Goal: Task Accomplishment & Management: Manage account settings

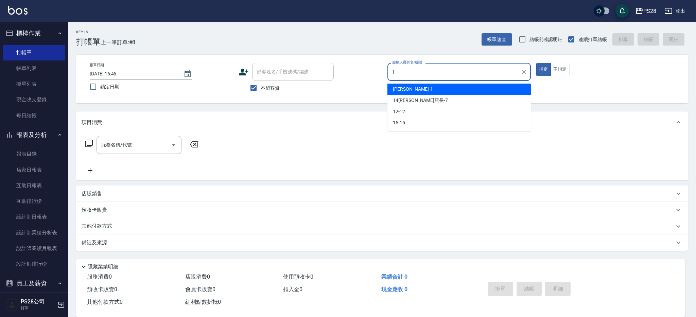
type input "1"
type button "true"
type input "[PERSON_NAME]-1"
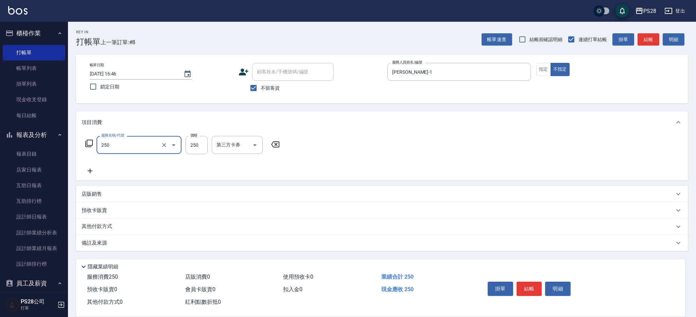
type input "單剪(250)"
type input "149"
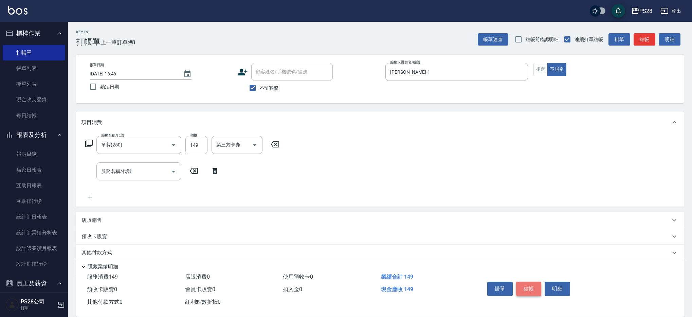
click at [535, 288] on button "結帳" at bounding box center [528, 289] width 25 height 14
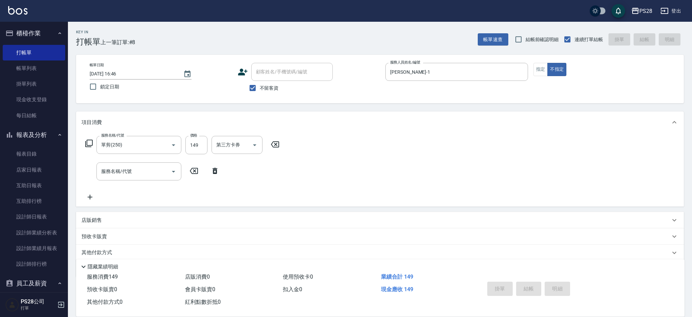
type input "[DATE] 19:52"
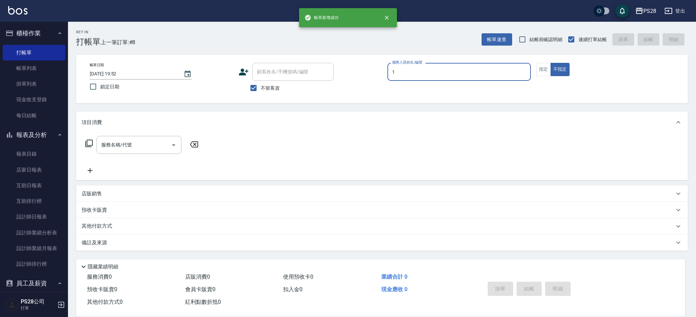
type input "[PERSON_NAME]-1"
type button "false"
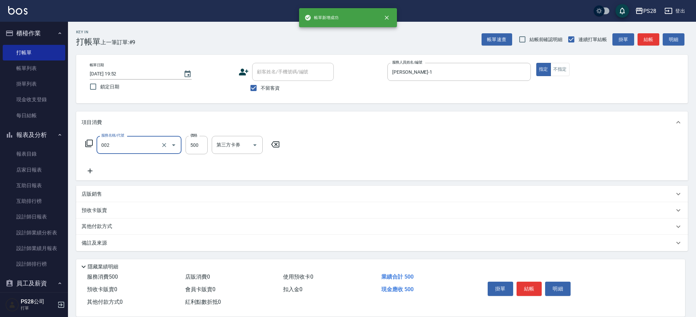
type input "洗剪D(002)"
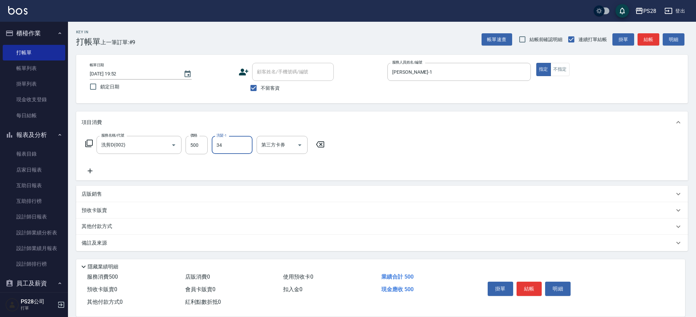
type input "34-34"
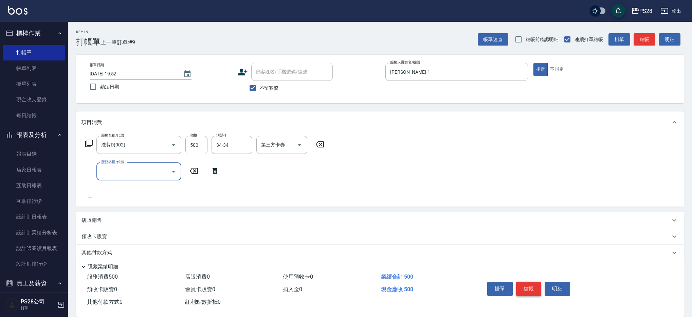
click at [531, 287] on button "結帳" at bounding box center [528, 289] width 25 height 14
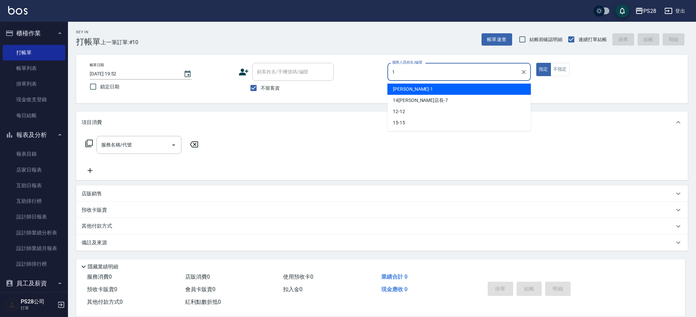
type input "[PERSON_NAME]-1"
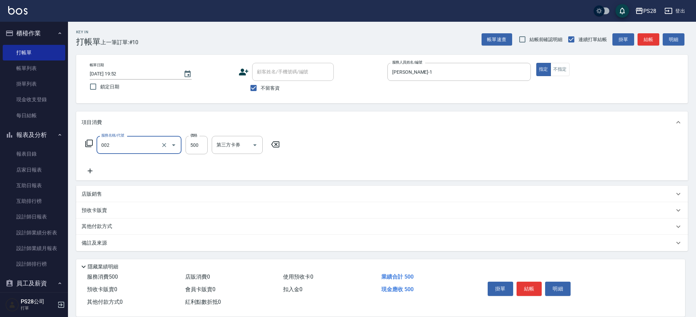
type input "洗剪D(002)"
type input "1"
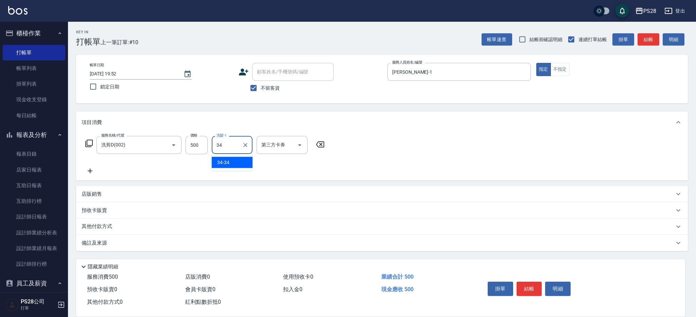
type input "34-34"
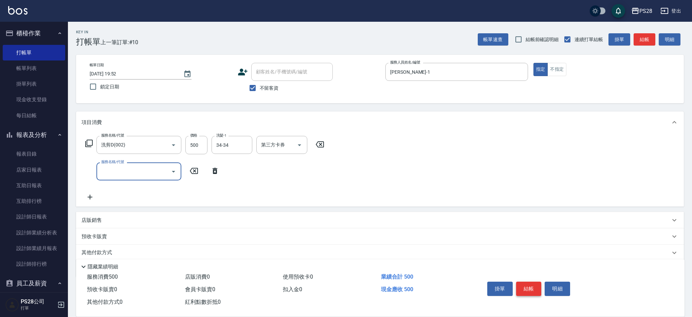
click at [530, 287] on button "結帳" at bounding box center [528, 289] width 25 height 14
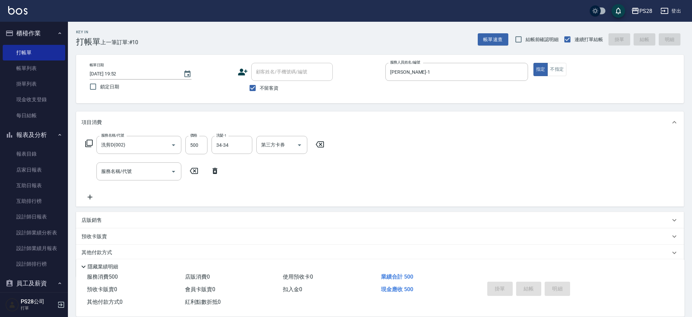
type input "[DATE] 19:53"
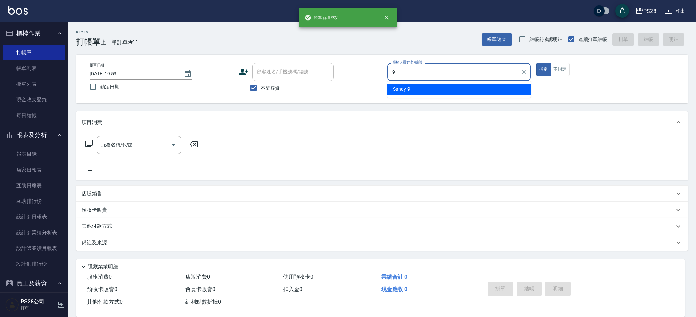
type input "Sandy-9"
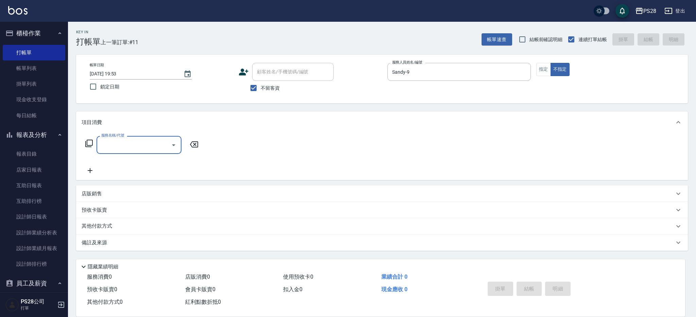
type input "3"
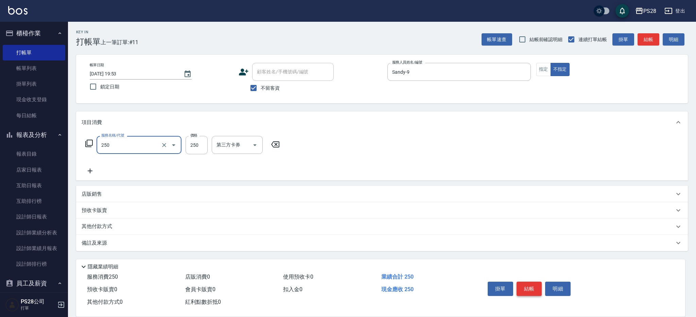
type input "單剪(250)"
type input "149"
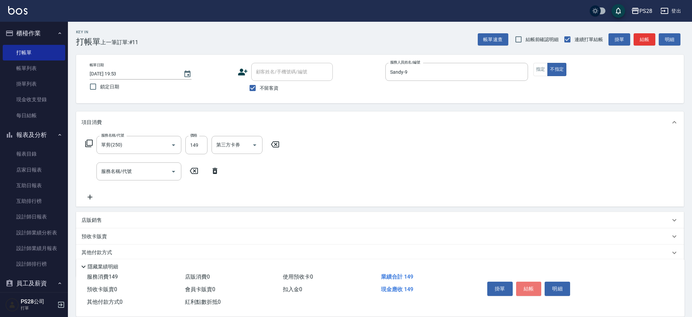
click at [526, 283] on button "結帳" at bounding box center [528, 289] width 25 height 14
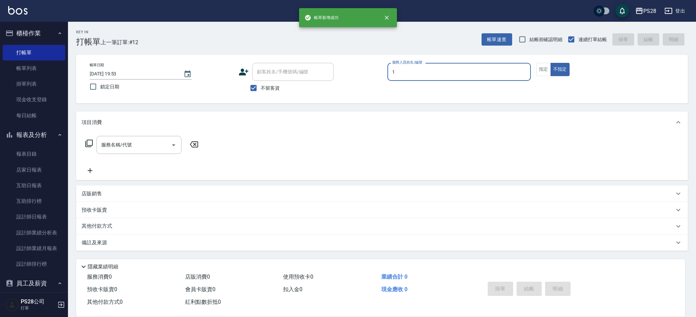
type input "[PERSON_NAME]-1"
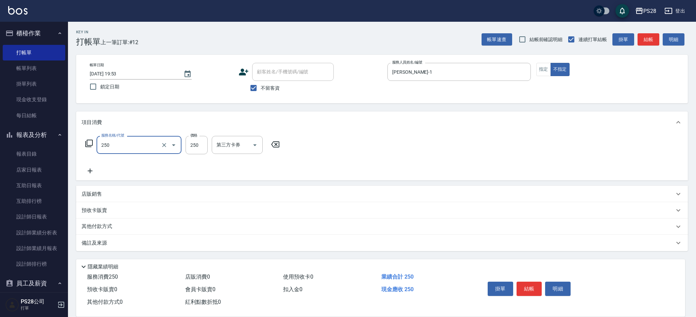
type input "單剪(250)"
type input "100"
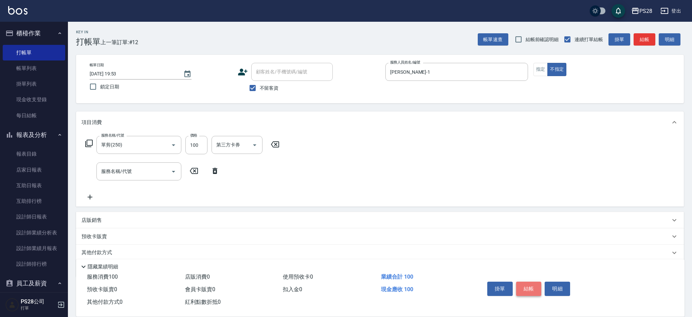
click at [528, 284] on button "結帳" at bounding box center [528, 289] width 25 height 14
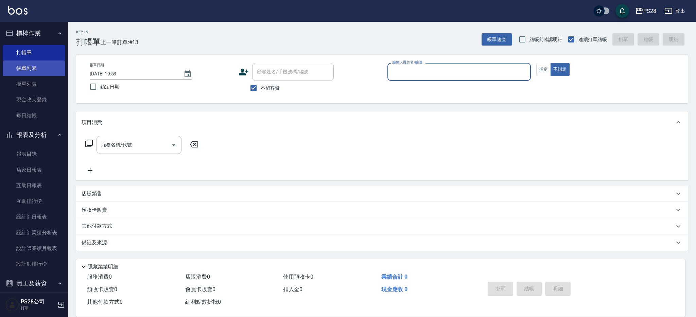
click at [48, 65] on link "帳單列表" at bounding box center [34, 68] width 62 height 16
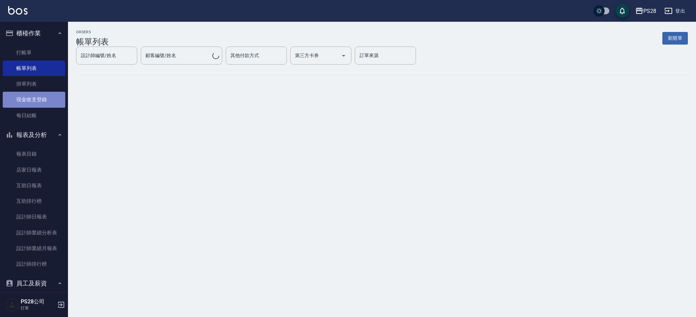
click at [54, 92] on link "現金收支登錄" at bounding box center [34, 100] width 62 height 16
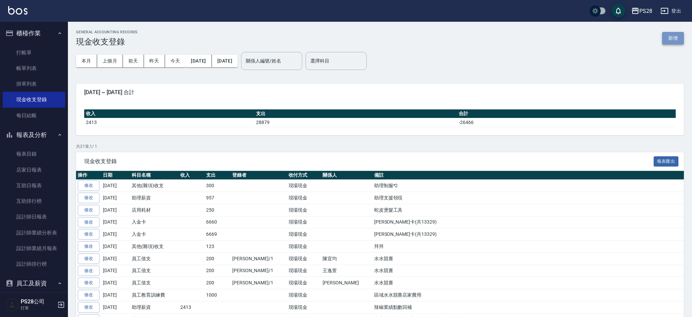
click at [670, 37] on button "新增" at bounding box center [673, 38] width 22 height 13
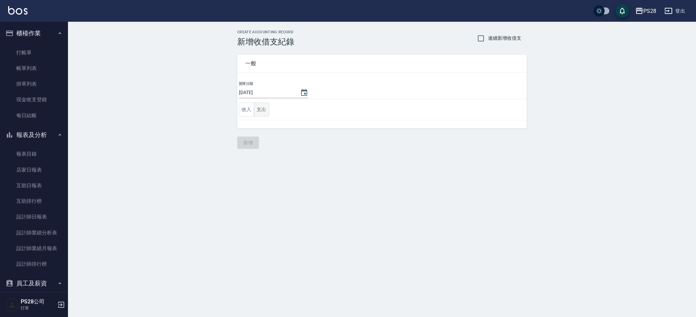
click at [267, 110] on button "支出" at bounding box center [261, 110] width 15 height 14
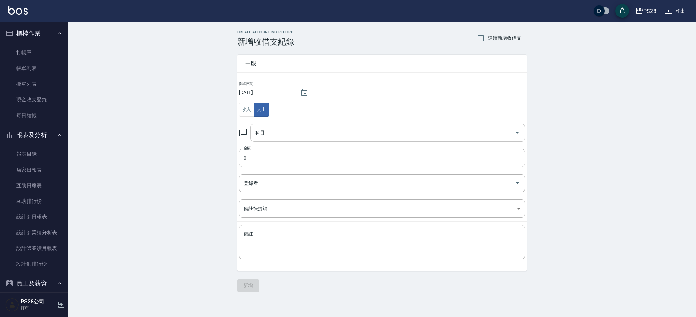
click at [275, 129] on input "科目" at bounding box center [382, 133] width 258 height 12
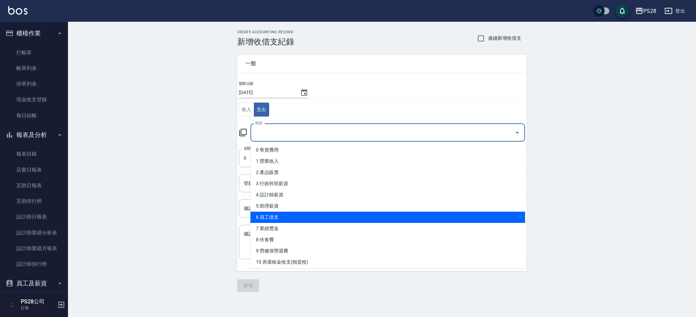
click at [301, 216] on li "6 員工借支" at bounding box center [387, 217] width 274 height 11
type input "6 員工借支"
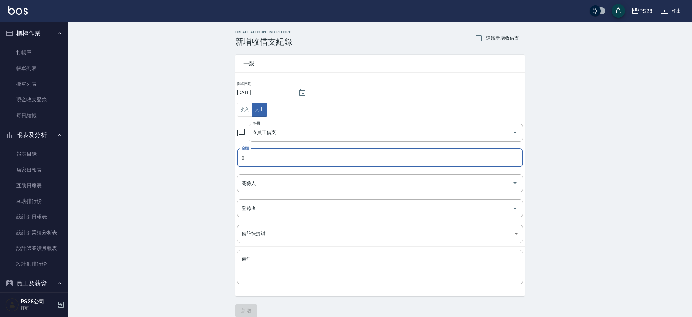
click at [276, 158] on input "0" at bounding box center [380, 158] width 286 height 18
type input "1000"
click at [279, 185] on input "關係人" at bounding box center [375, 183] width 270 height 12
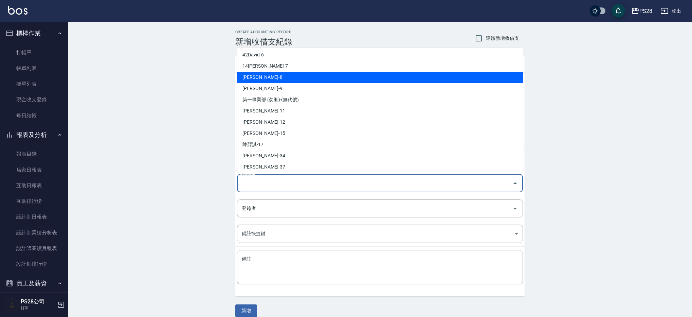
scroll to position [103, 0]
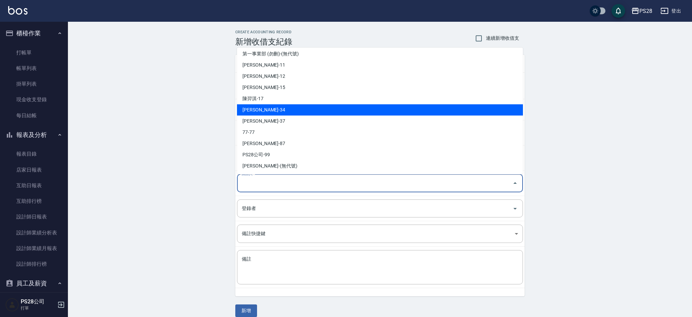
click at [276, 111] on li "[PERSON_NAME]-34" at bounding box center [380, 109] width 286 height 11
type input "[PERSON_NAME]-34"
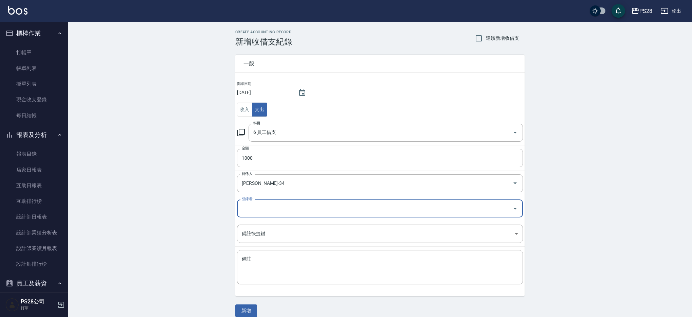
click at [262, 212] on input "登錄者" at bounding box center [375, 208] width 270 height 12
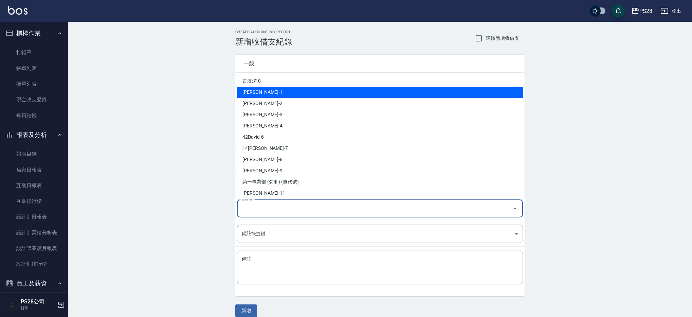
click at [275, 94] on li "[PERSON_NAME]-1" at bounding box center [380, 92] width 286 height 11
type input "[PERSON_NAME]-1"
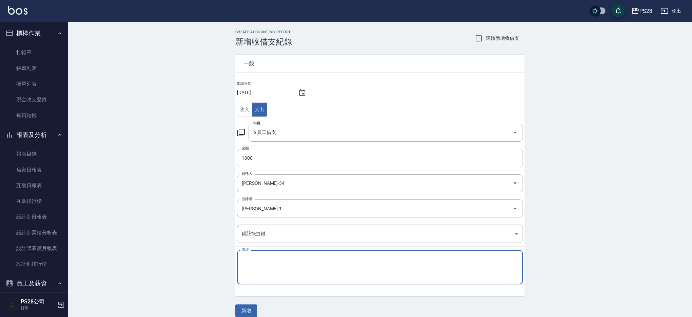
click at [332, 266] on textarea "備註" at bounding box center [380, 267] width 276 height 23
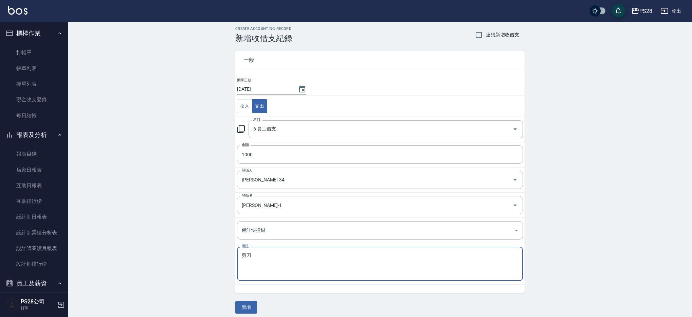
scroll to position [8, 0]
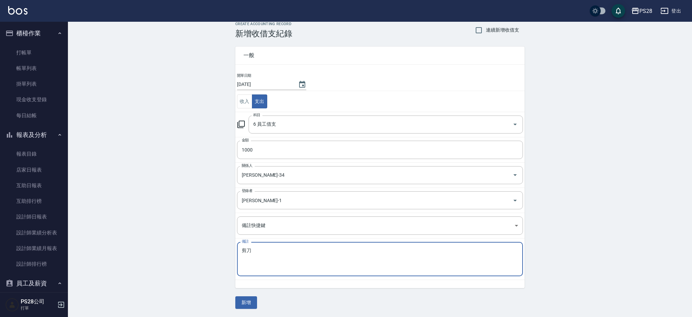
click at [304, 256] on textarea "剪刀" at bounding box center [380, 259] width 276 height 23
click at [243, 250] on textarea "剪刀" at bounding box center [380, 259] width 276 height 23
type textarea "買剪刀"
click at [249, 304] on button "新增" at bounding box center [246, 302] width 22 height 13
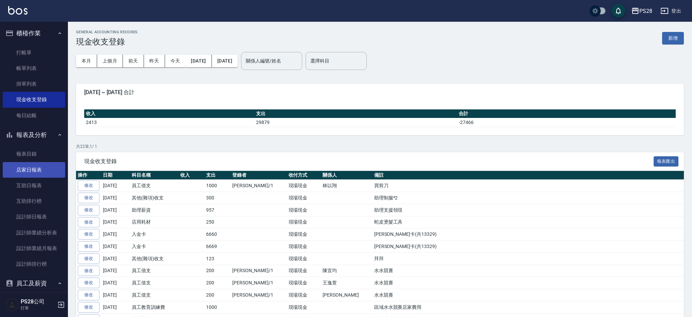
click at [35, 176] on link "店家日報表" at bounding box center [34, 170] width 62 height 16
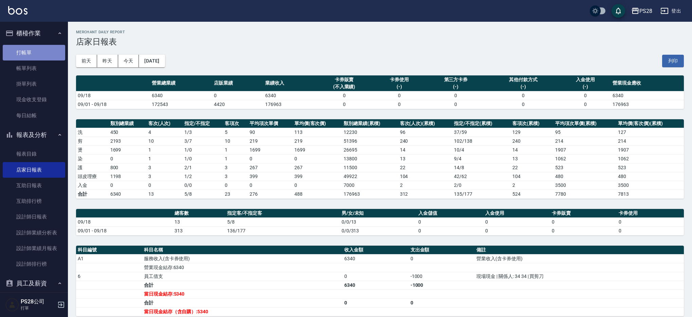
click at [37, 51] on link "打帳單" at bounding box center [34, 53] width 62 height 16
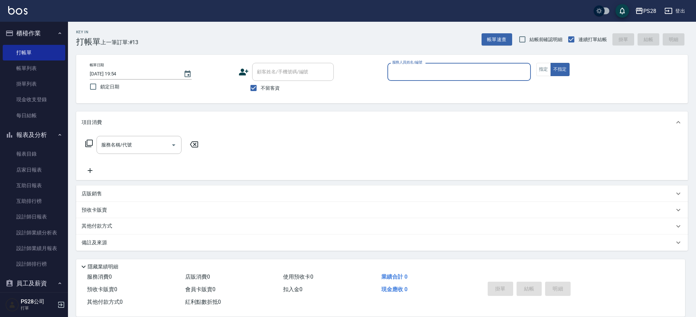
type input "ㄅ"
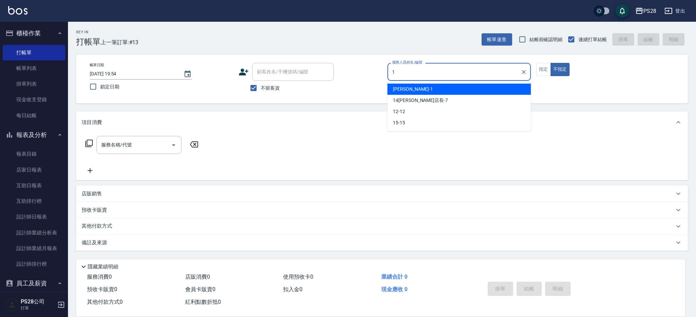
type input "[PERSON_NAME]-1"
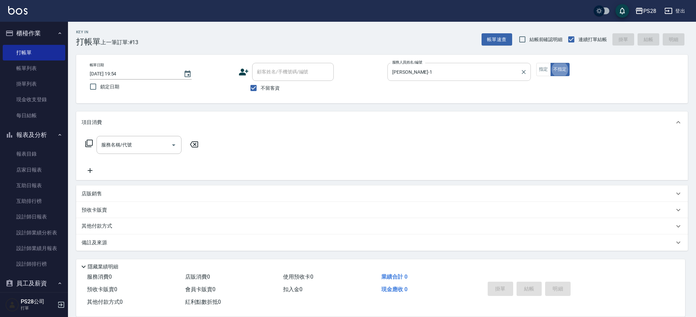
type button "false"
click at [524, 70] on icon "Clear" at bounding box center [523, 72] width 7 height 7
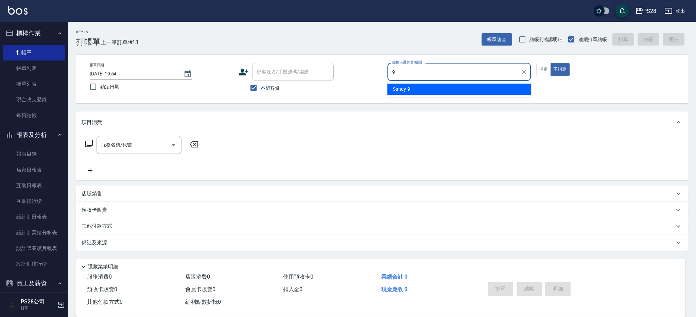
type input "Sandy-9"
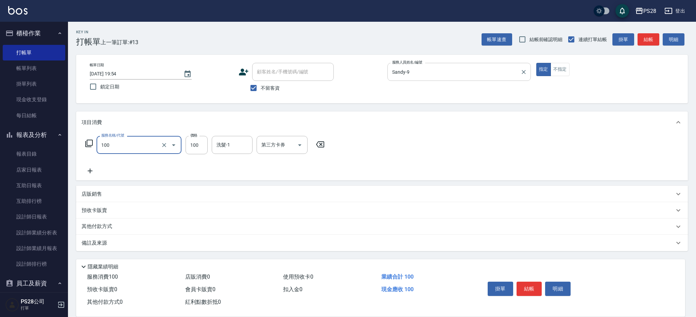
type input "洗髮(100)"
type input "34-34"
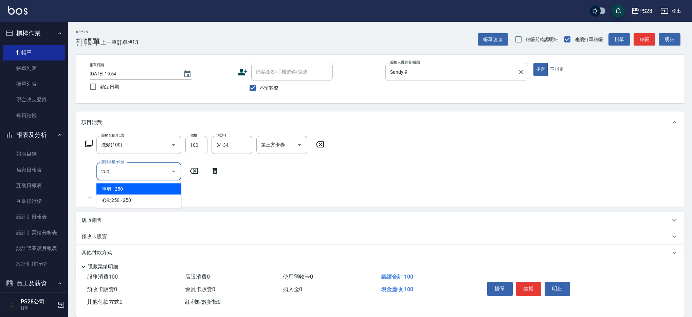
type input "單剪(250)"
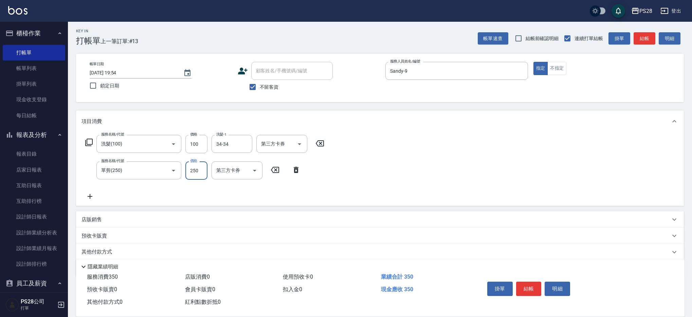
scroll to position [1, 0]
click at [200, 172] on input "250" at bounding box center [196, 170] width 22 height 18
type input "199"
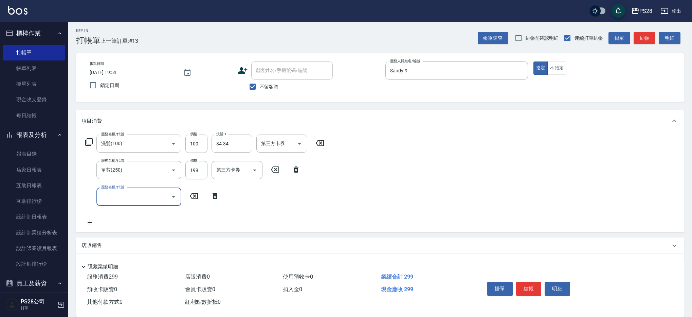
drag, startPoint x: 521, startPoint y: 290, endPoint x: 537, endPoint y: 222, distance: 69.5
click at [521, 290] on button "結帳" at bounding box center [528, 289] width 25 height 14
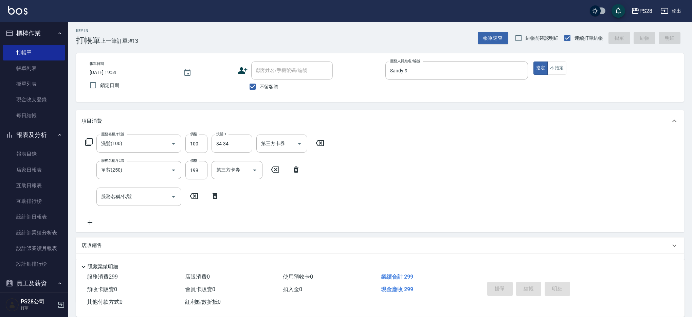
type input "[DATE] 20:09"
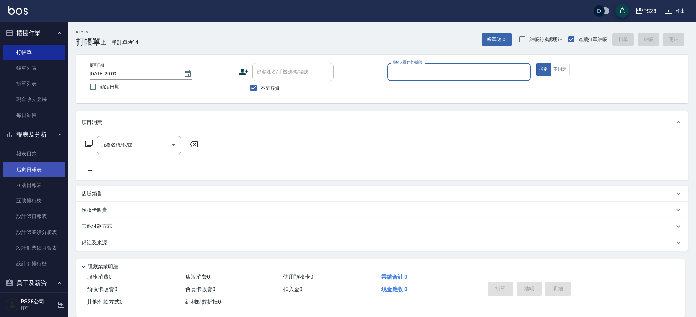
scroll to position [0, 0]
click at [41, 164] on link "店家日報表" at bounding box center [34, 170] width 62 height 16
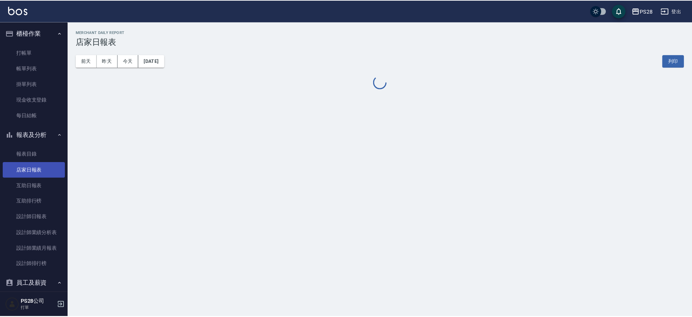
scroll to position [10, 0]
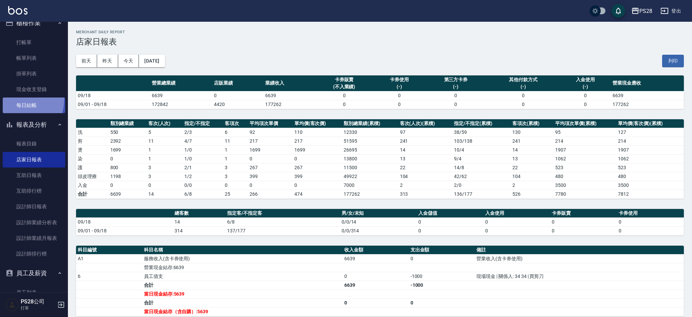
click at [19, 100] on link "每日結帳" at bounding box center [34, 105] width 62 height 16
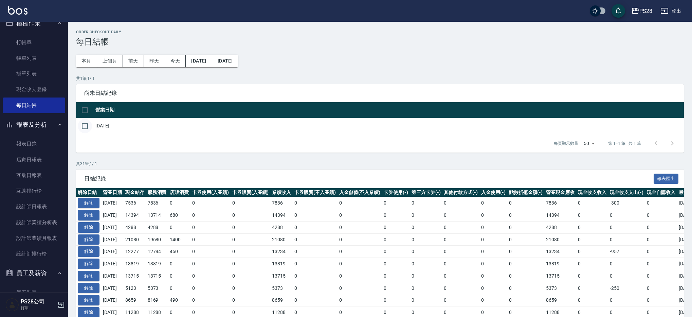
click at [82, 128] on input "checkbox" at bounding box center [85, 126] width 14 height 14
checkbox input "true"
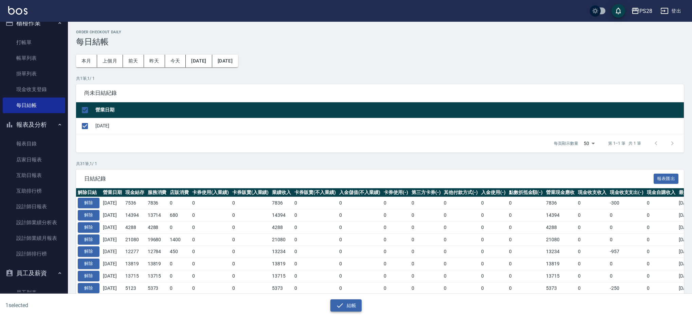
click at [347, 304] on button "結帳" at bounding box center [346, 305] width 32 height 13
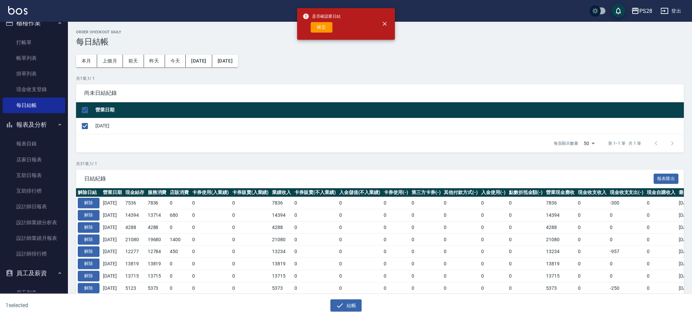
click at [326, 26] on button "確定" at bounding box center [322, 27] width 22 height 11
checkbox input "false"
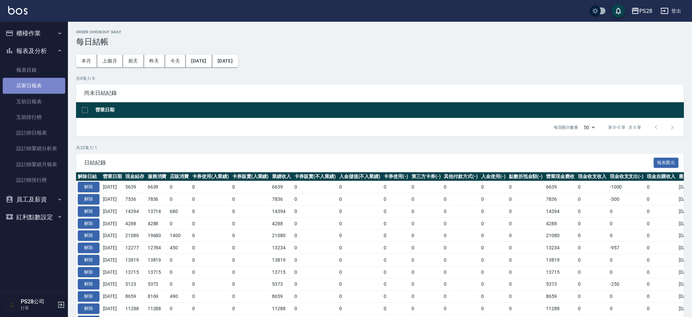
click at [34, 83] on link "店家日報表" at bounding box center [34, 86] width 62 height 16
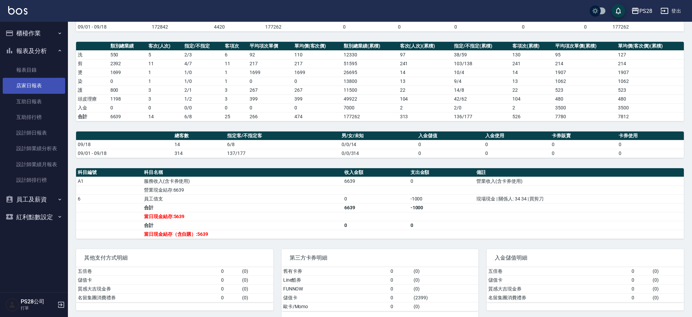
scroll to position [88, 0]
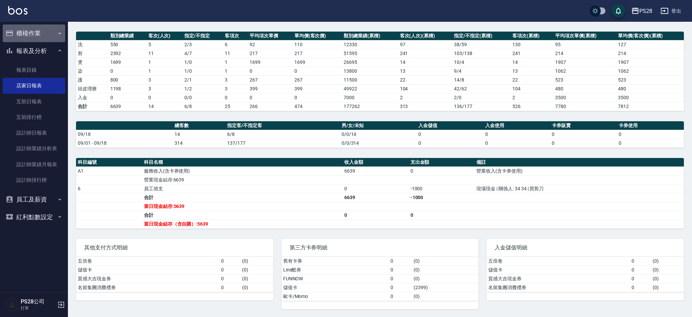
drag, startPoint x: 45, startPoint y: 27, endPoint x: 44, endPoint y: 31, distance: 3.5
click at [45, 27] on button "櫃檯作業" at bounding box center [34, 33] width 62 height 18
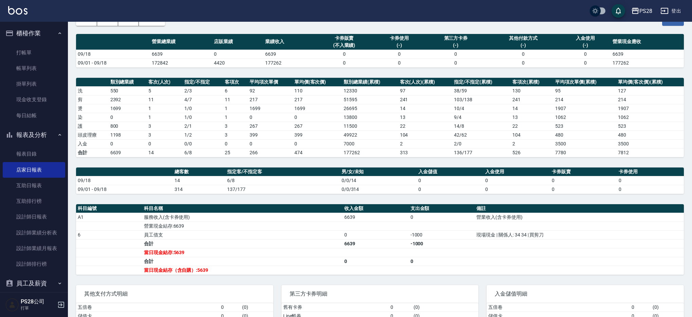
scroll to position [0, 0]
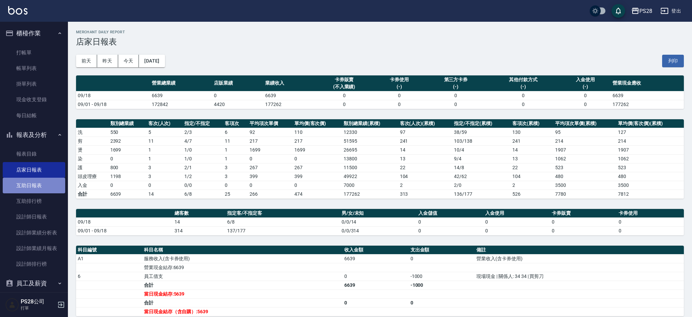
click at [38, 186] on link "互助日報表" at bounding box center [34, 186] width 62 height 16
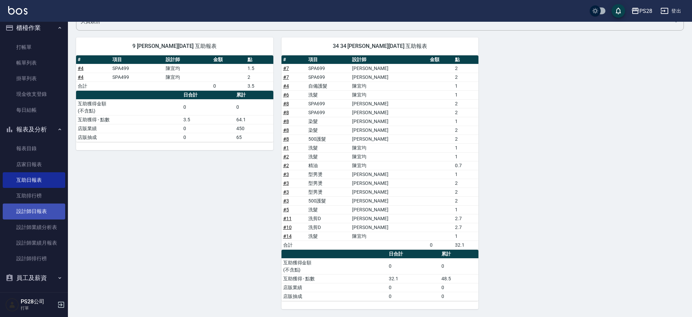
scroll to position [6, 0]
click at [25, 208] on link "設計師日報表" at bounding box center [34, 210] width 62 height 16
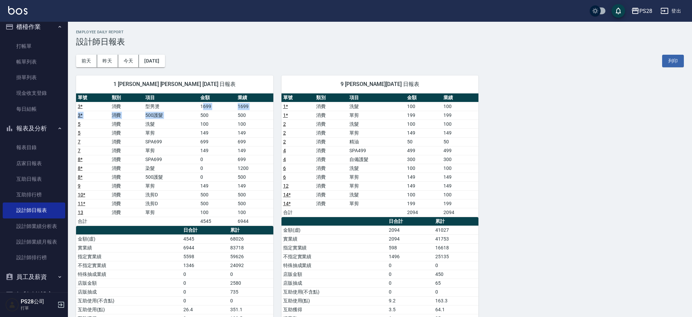
drag, startPoint x: 204, startPoint y: 107, endPoint x: 233, endPoint y: 111, distance: 29.8
click at [233, 111] on tbody "3 * 消費 型男燙 1699 1699 3 * 消費 500護髮 500 500 5 消費 洗髮 100 100 5 消費 單剪 149 149 7 消費 …" at bounding box center [174, 164] width 197 height 124
click at [233, 111] on td "500" at bounding box center [217, 115] width 37 height 9
drag, startPoint x: 199, startPoint y: 106, endPoint x: 254, endPoint y: 115, distance: 56.0
click at [254, 115] on tbody "3 * 消費 型男燙 1699 1699 3 * 消費 500護髮 500 500 5 消費 洗髮 100 100 5 消費 單剪 149 149 7 消費 …" at bounding box center [174, 164] width 197 height 124
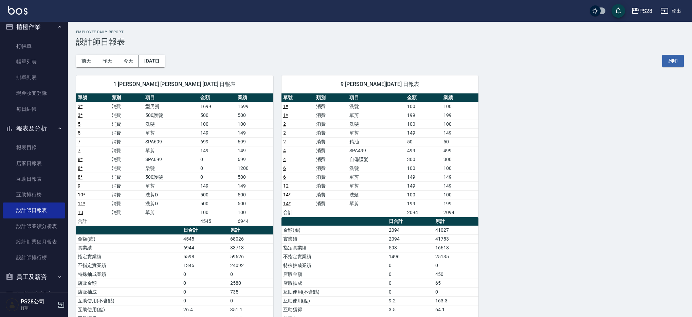
click at [243, 124] on td "100" at bounding box center [254, 124] width 37 height 9
drag, startPoint x: 194, startPoint y: 124, endPoint x: 255, endPoint y: 130, distance: 61.7
click at [255, 130] on tbody "3 * 消費 型男燙 1699 1699 3 * 消費 500護髮 500 500 5 消費 洗髮 100 100 5 消費 單剪 149 149 7 消費 …" at bounding box center [174, 164] width 197 height 124
click at [207, 142] on td "699" at bounding box center [217, 141] width 37 height 9
drag, startPoint x: 197, startPoint y: 142, endPoint x: 246, endPoint y: 149, distance: 49.0
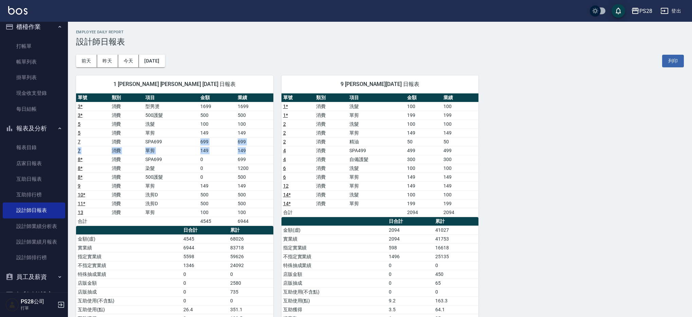
click at [246, 149] on tbody "3 * 消費 型男燙 1699 1699 3 * 消費 500護髮 500 500 5 消費 洗髮 100 100 5 消費 單剪 149 149 7 消費 …" at bounding box center [174, 164] width 197 height 124
click at [223, 160] on td "0" at bounding box center [217, 159] width 37 height 9
drag, startPoint x: 199, startPoint y: 157, endPoint x: 252, endPoint y: 177, distance: 56.3
click at [252, 177] on tbody "3 * 消費 型男燙 1699 1699 3 * 消費 500護髮 500 500 5 消費 洗髮 100 100 5 消費 單剪 149 149 7 消費 …" at bounding box center [174, 164] width 197 height 124
click at [268, 194] on td "500" at bounding box center [254, 194] width 37 height 9
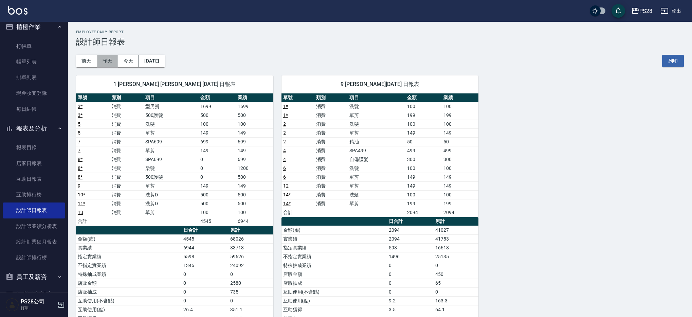
click at [103, 60] on button "昨天" at bounding box center [107, 61] width 21 height 13
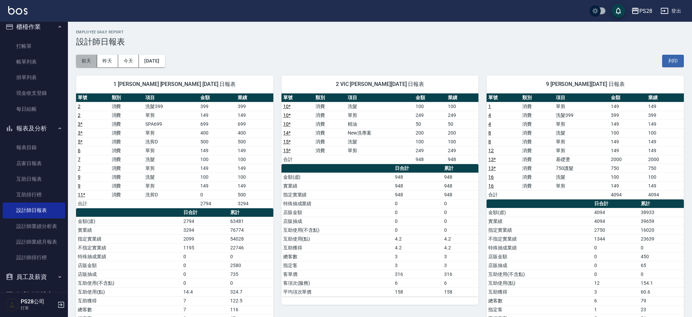
click at [94, 63] on button "前天" at bounding box center [86, 61] width 21 height 13
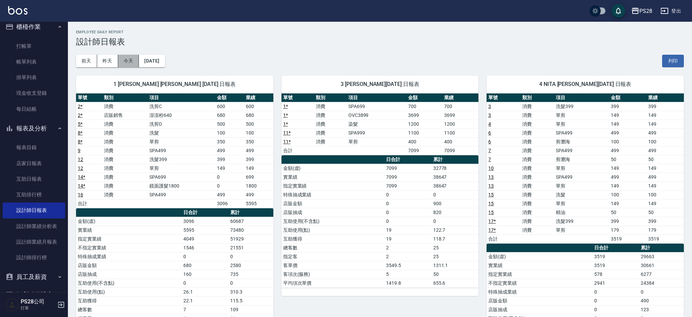
click at [130, 64] on button "今天" at bounding box center [128, 61] width 21 height 13
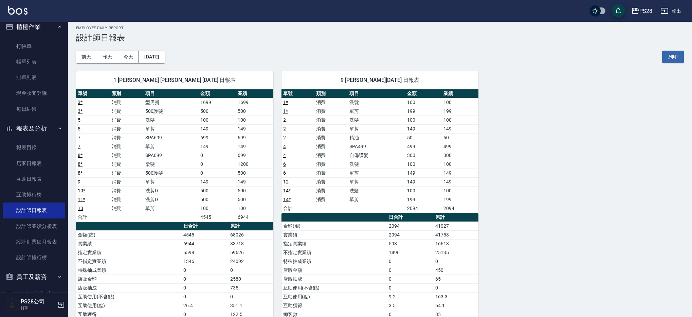
scroll to position [5, 0]
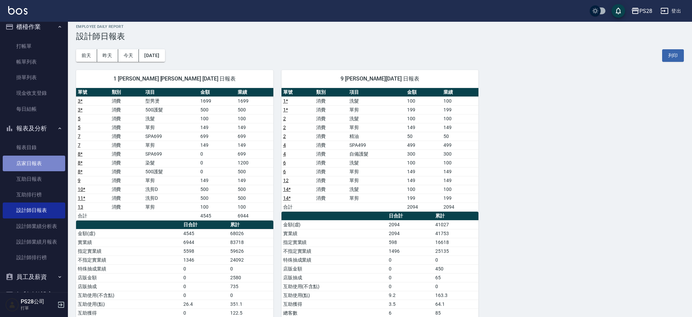
click at [41, 160] on link "店家日報表" at bounding box center [34, 164] width 62 height 16
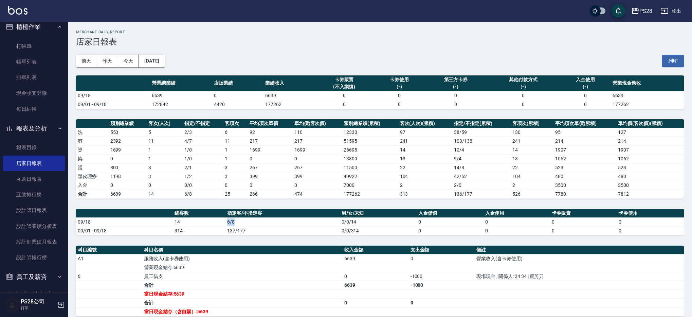
drag, startPoint x: 223, startPoint y: 223, endPoint x: 254, endPoint y: 223, distance: 30.6
click at [254, 223] on tr "09/18 14 6/8 0/0/14 0 0 0 0" at bounding box center [380, 221] width 608 height 9
drag, startPoint x: 254, startPoint y: 223, endPoint x: 245, endPoint y: 221, distance: 9.7
click at [254, 223] on td "6/8" at bounding box center [283, 221] width 114 height 9
drag, startPoint x: 262, startPoint y: 222, endPoint x: 243, endPoint y: 219, distance: 19.9
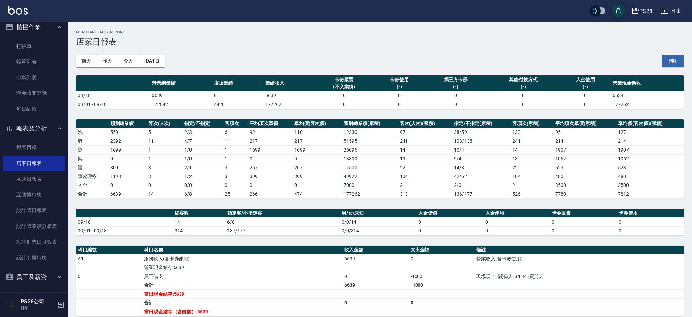
click at [243, 219] on td "6/8" at bounding box center [283, 221] width 114 height 9
click at [206, 177] on td "1 / 2" at bounding box center [203, 176] width 40 height 9
drag, startPoint x: 169, startPoint y: 176, endPoint x: 196, endPoint y: 175, distance: 27.2
click at [196, 175] on tr "頭皮理療 1198 3 1 / 2 3 399 399 49922 104 42 / 62 104 480 480" at bounding box center [380, 176] width 608 height 9
click at [196, 175] on td "1 / 2" at bounding box center [203, 176] width 40 height 9
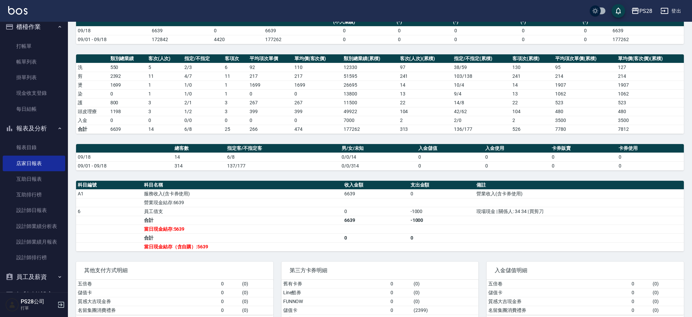
scroll to position [88, 0]
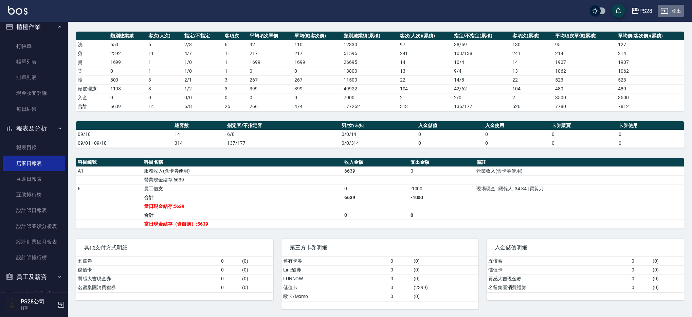
click at [681, 10] on button "登出" at bounding box center [671, 11] width 26 height 13
